Goal: Transaction & Acquisition: Book appointment/travel/reservation

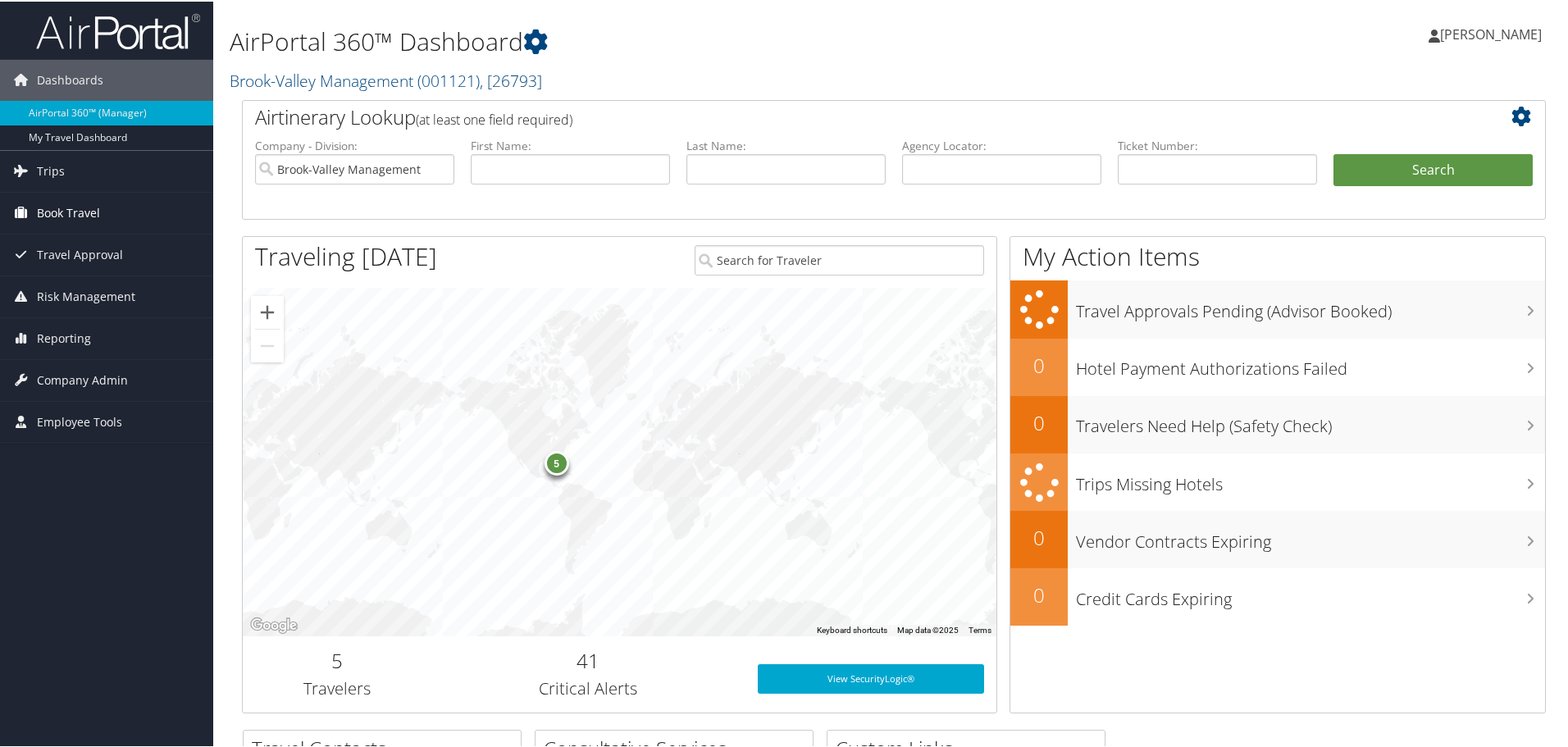
click at [46, 211] on span "Book Travel" at bounding box center [69, 211] width 63 height 41
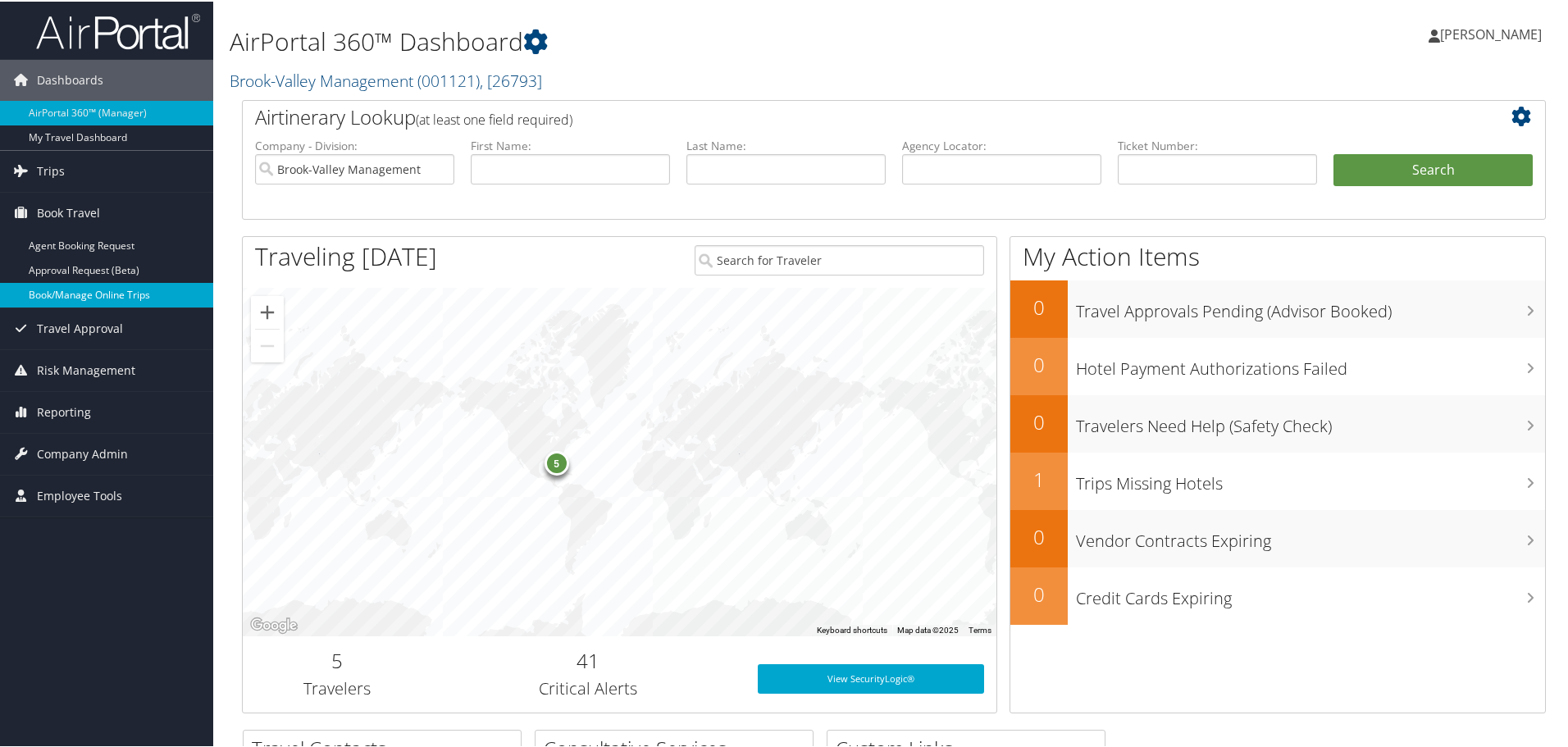
click at [60, 290] on link "Book/Manage Online Trips" at bounding box center [106, 293] width 213 height 25
